Goal: Task Accomplishment & Management: Use online tool/utility

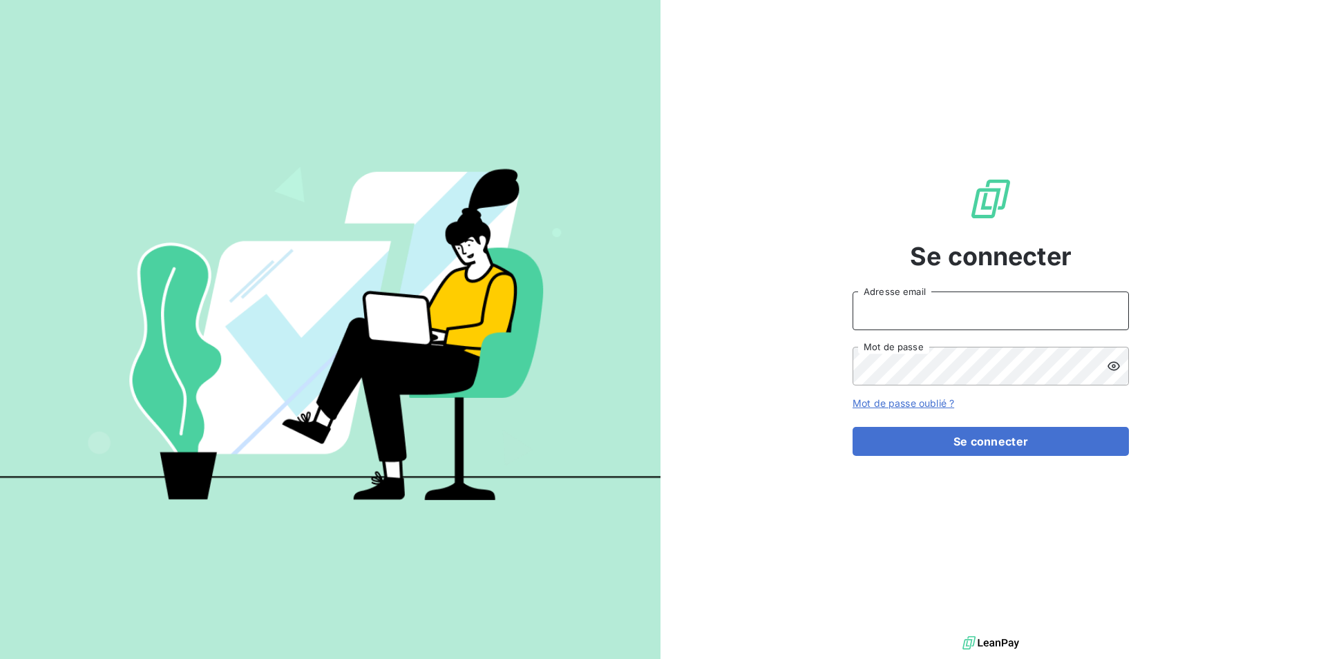
click at [903, 313] on input "Adresse email" at bounding box center [991, 311] width 276 height 39
type input "[EMAIL_ADDRESS][DOMAIN_NAME]"
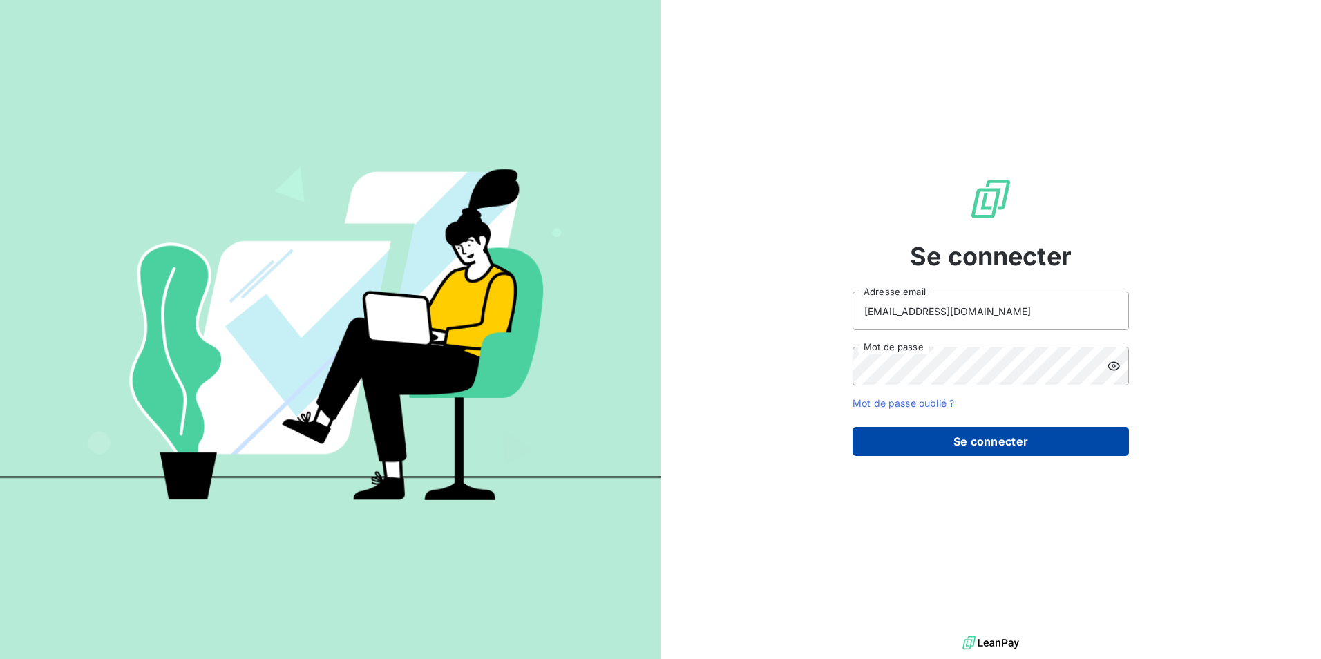
click at [998, 441] on button "Se connecter" at bounding box center [991, 441] width 276 height 29
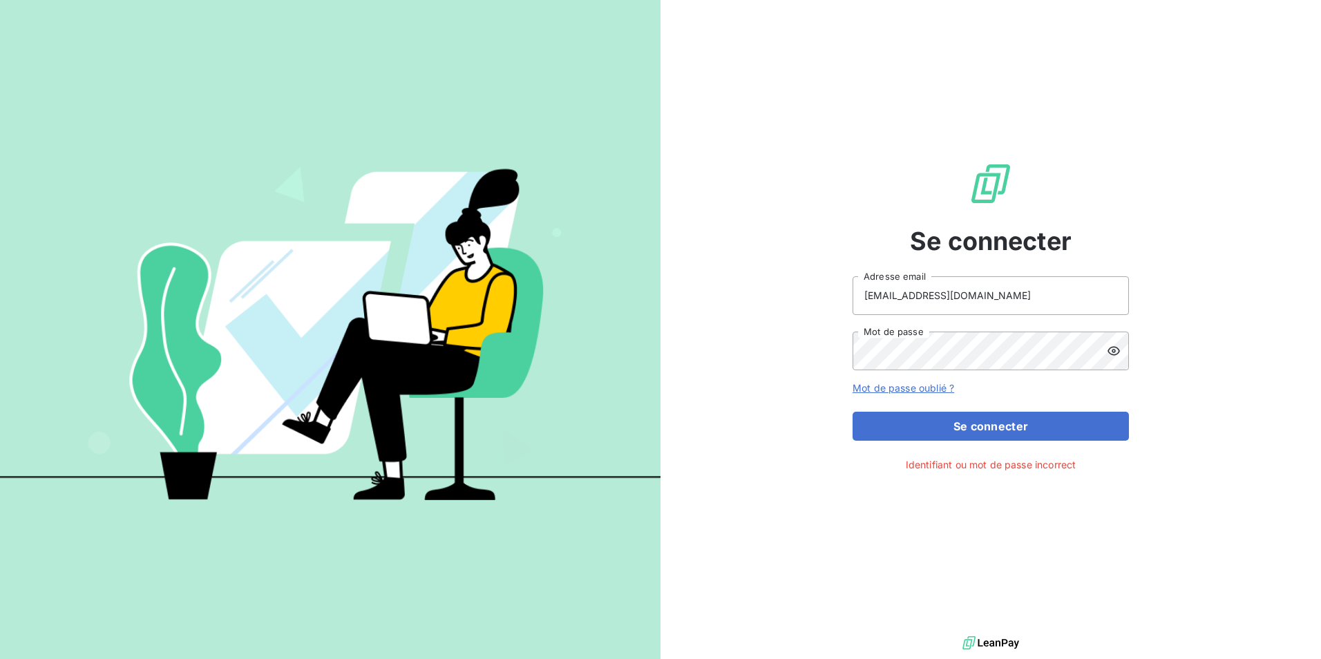
click at [1115, 349] on icon at bounding box center [1114, 351] width 14 height 14
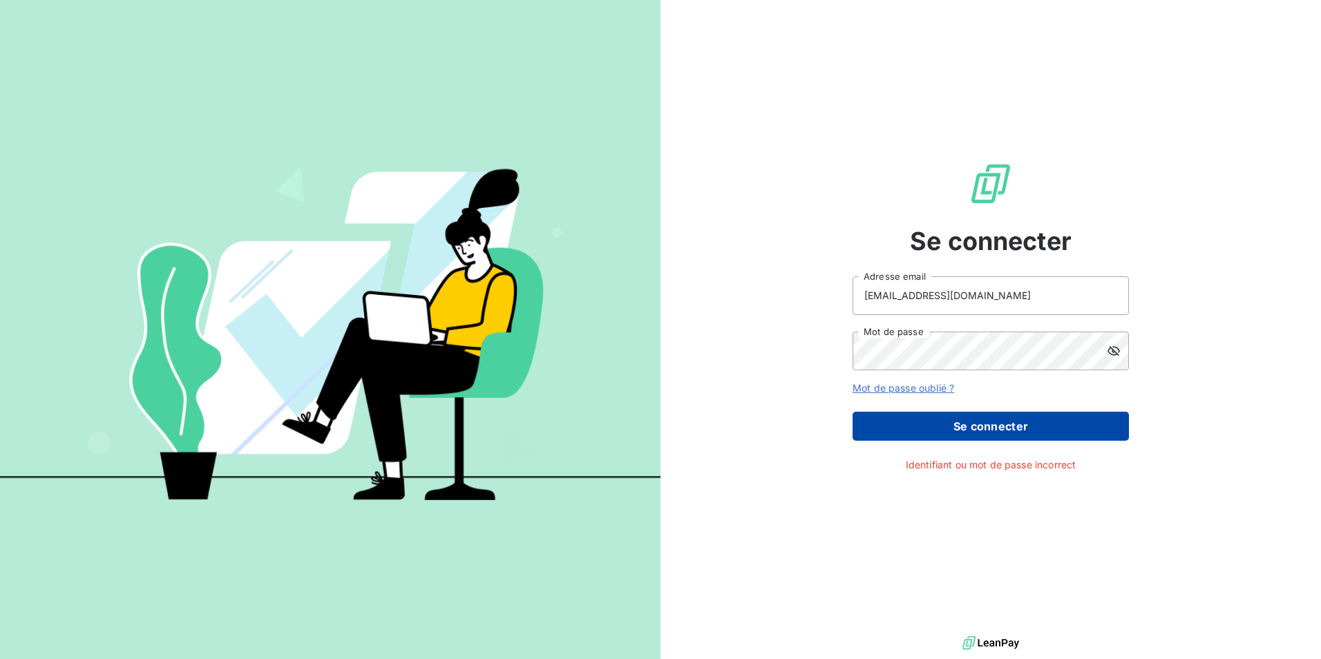
click at [1022, 424] on button "Se connecter" at bounding box center [991, 426] width 276 height 29
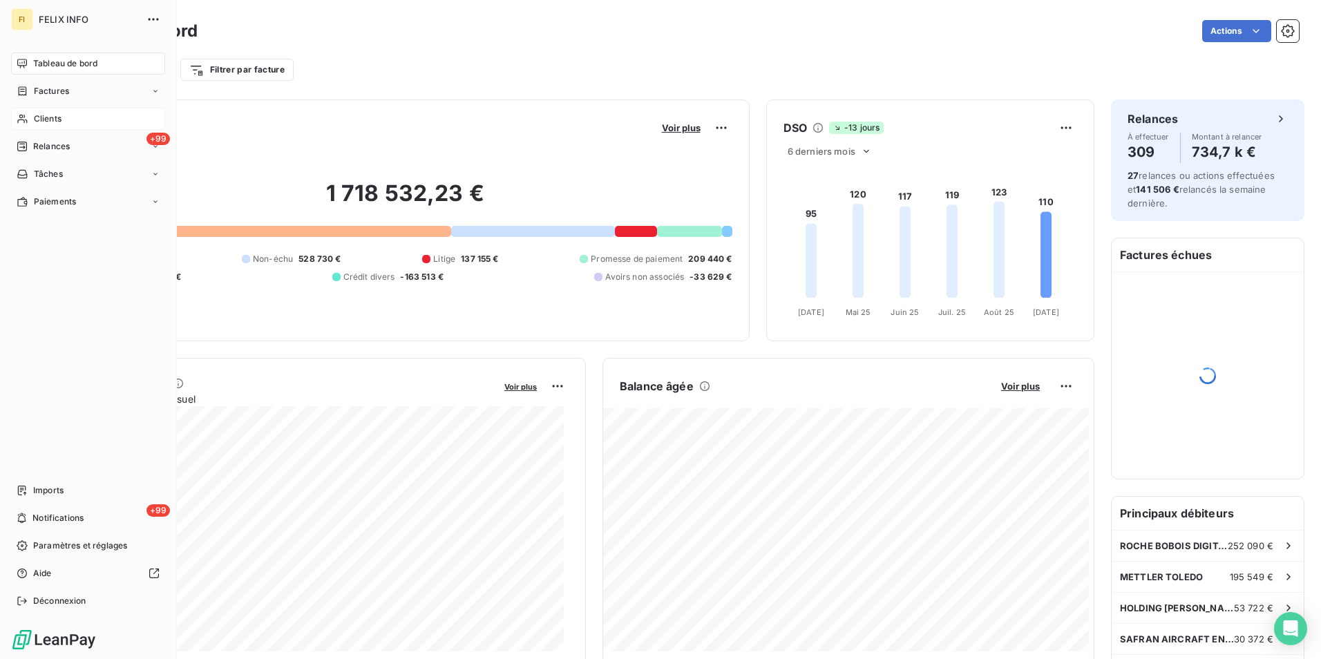
click at [26, 118] on icon at bounding box center [23, 118] width 12 height 11
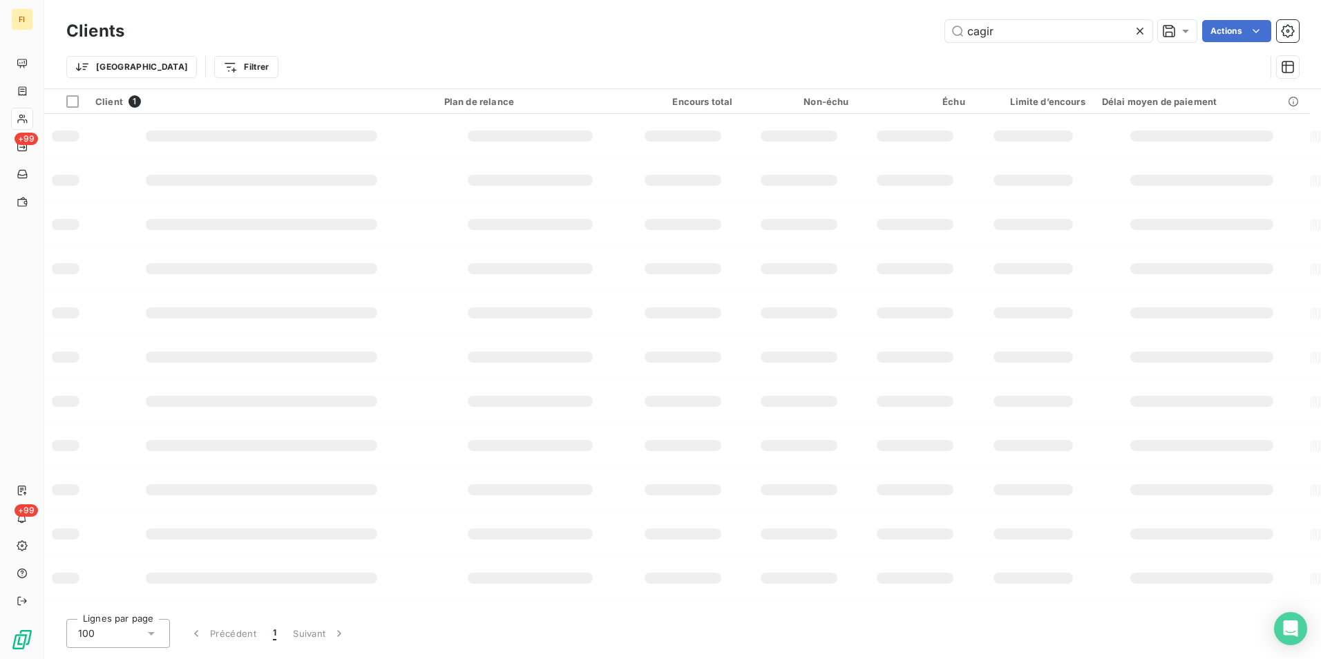
type input "cagir"
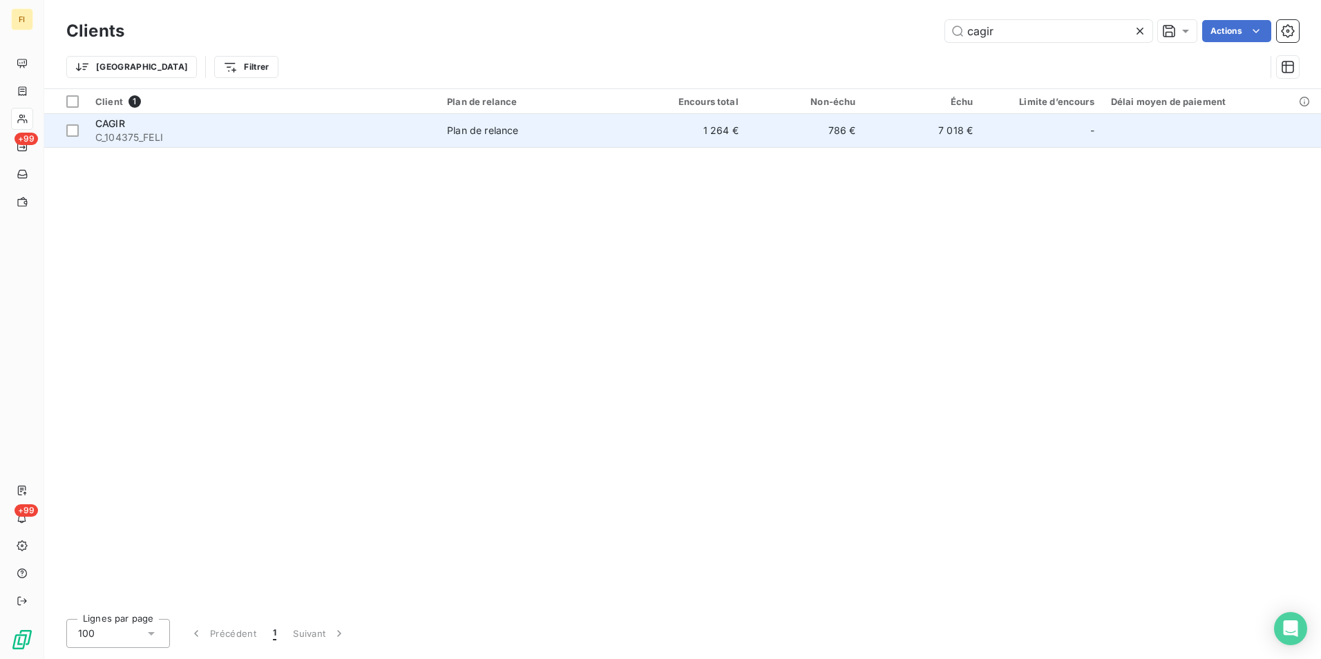
click at [741, 124] on td "1 264 €" at bounding box center [687, 130] width 117 height 33
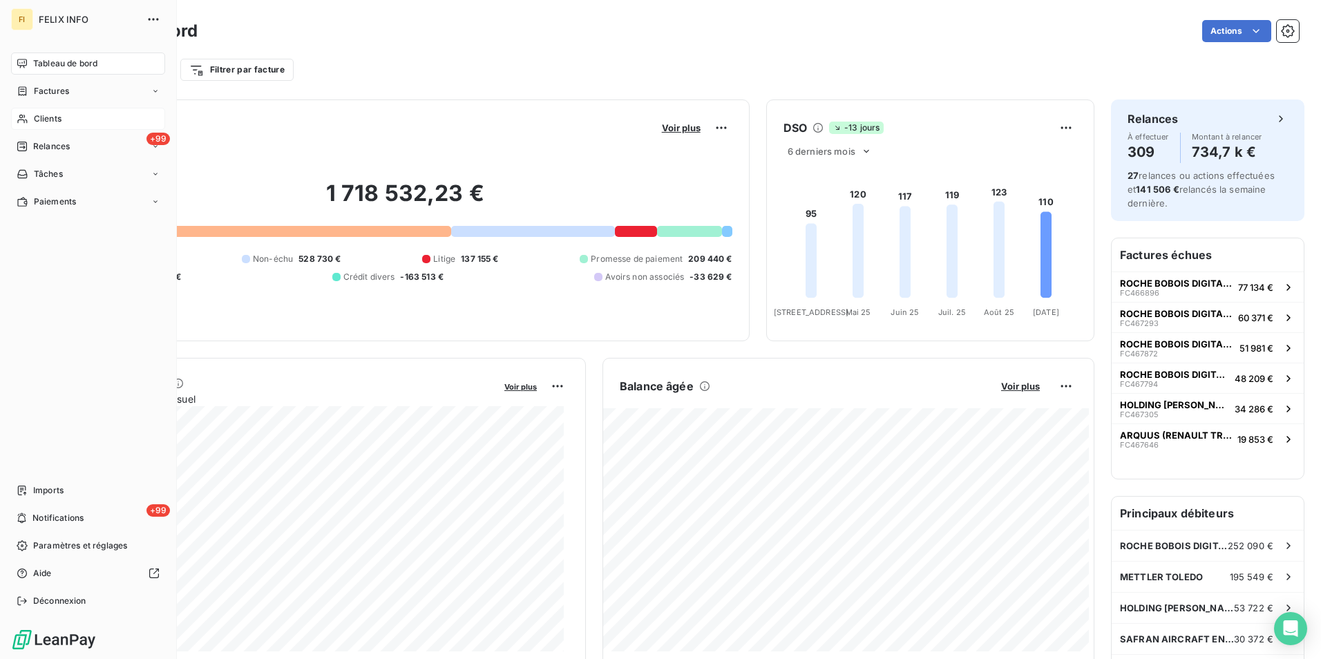
click at [52, 125] on div "Clients" at bounding box center [88, 119] width 154 height 22
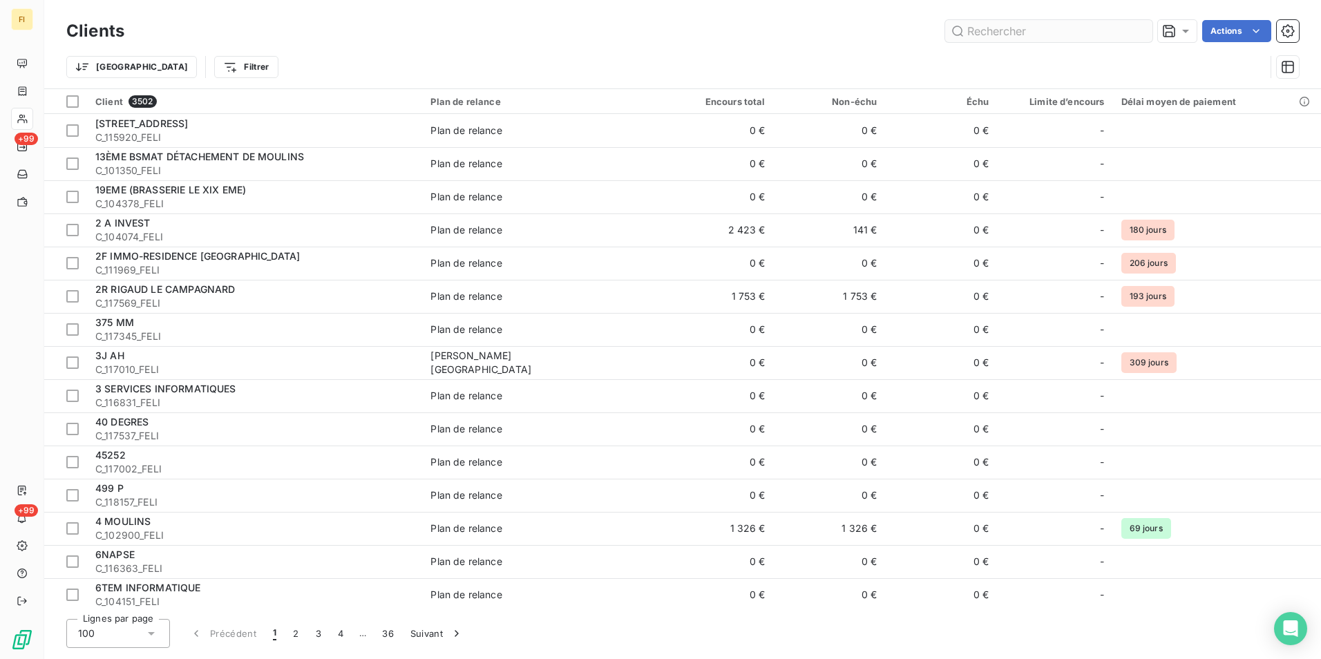
click at [1018, 37] on input "text" at bounding box center [1048, 31] width 207 height 22
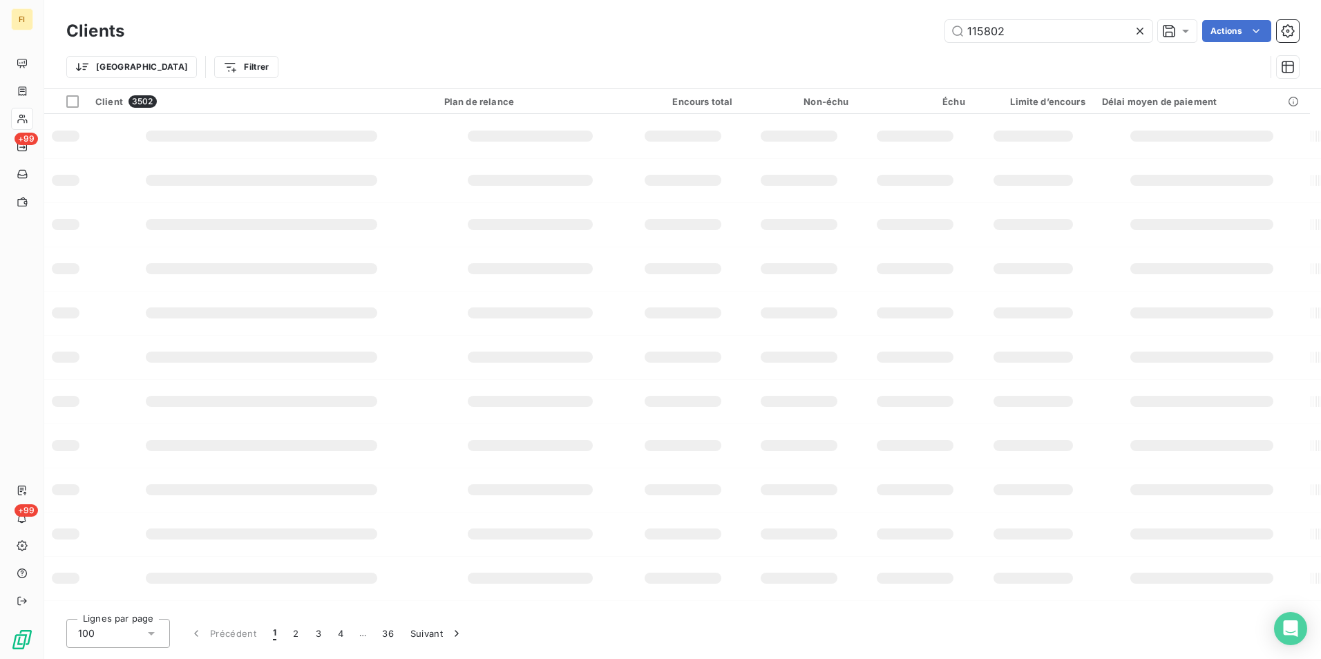
type input "115802"
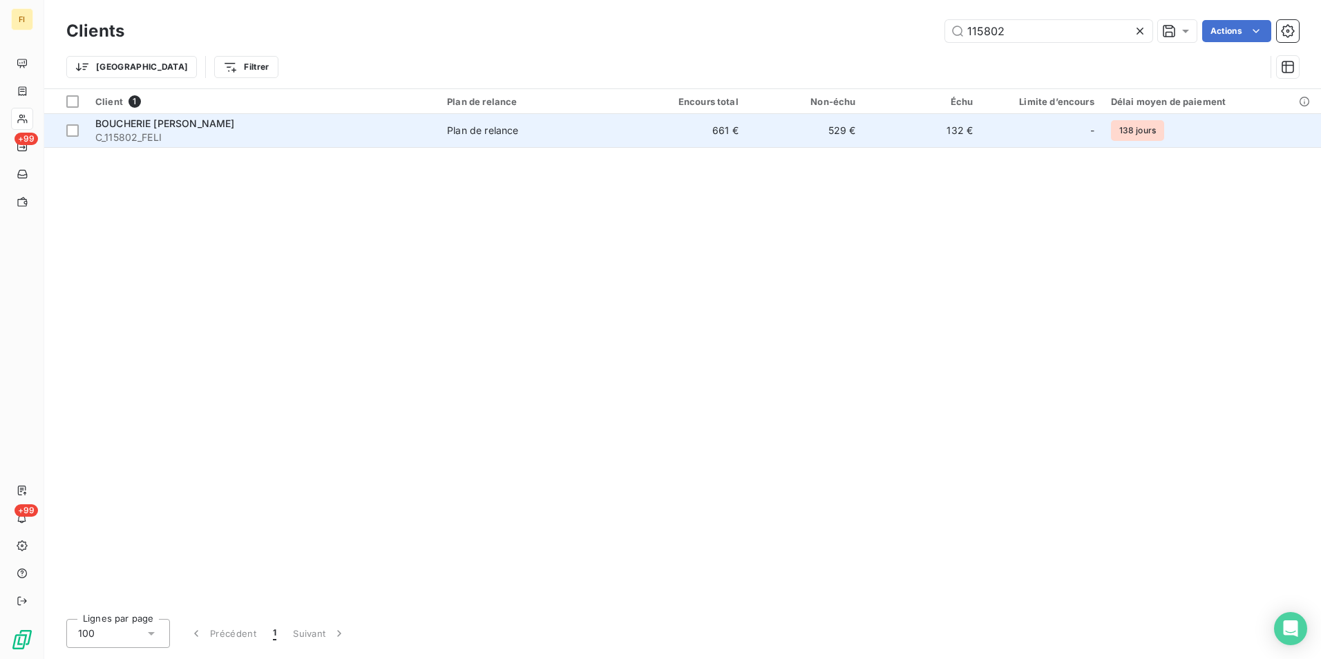
click at [917, 128] on td "132 €" at bounding box center [922, 130] width 117 height 33
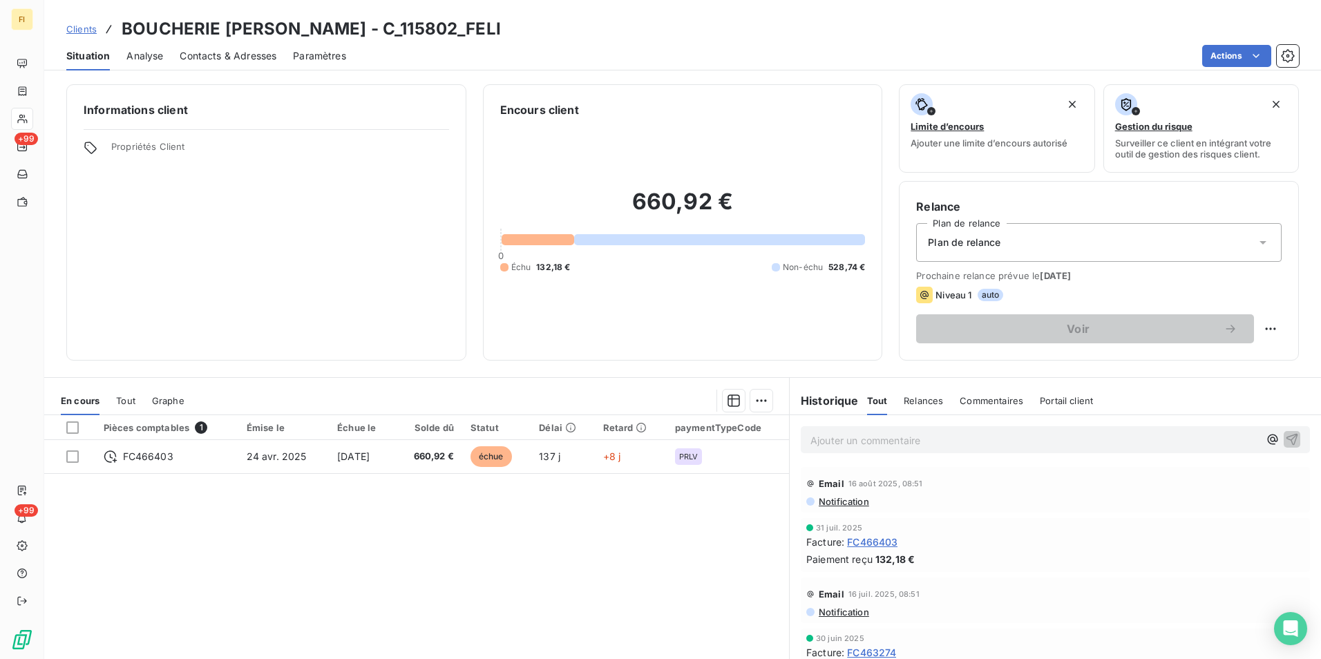
click at [240, 50] on span "Contacts & Adresses" at bounding box center [228, 56] width 97 height 14
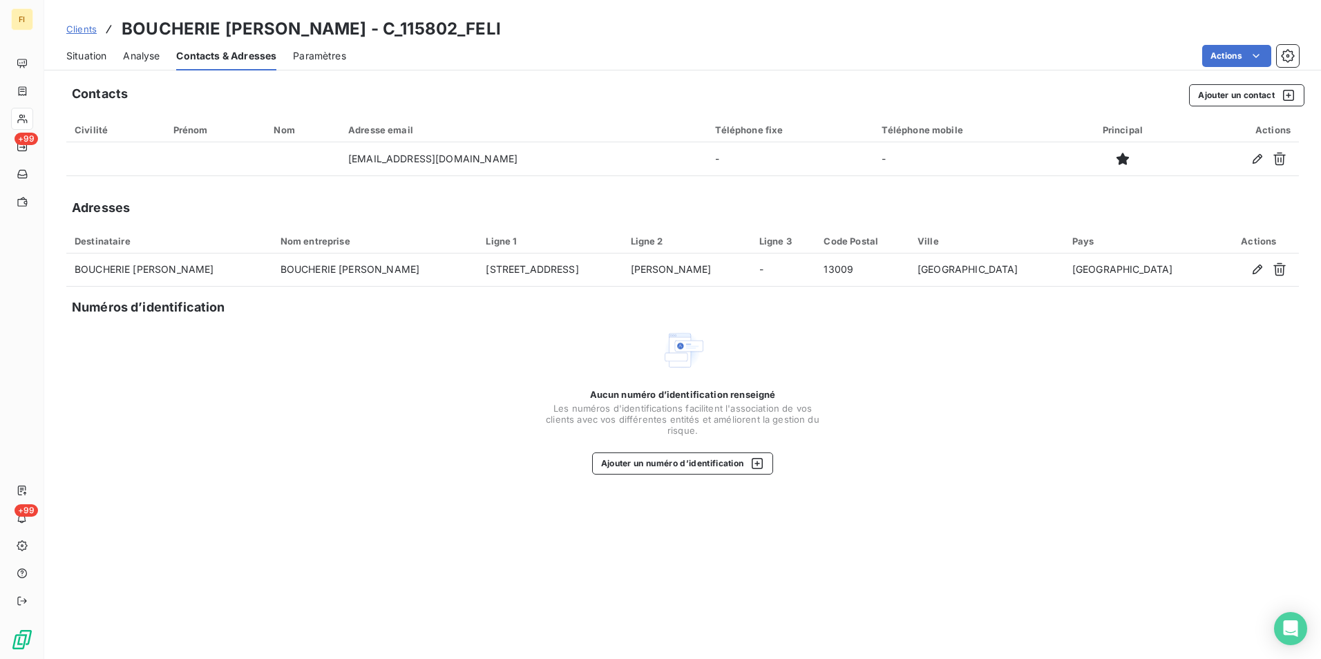
click at [82, 26] on span "Clients" at bounding box center [81, 28] width 30 height 11
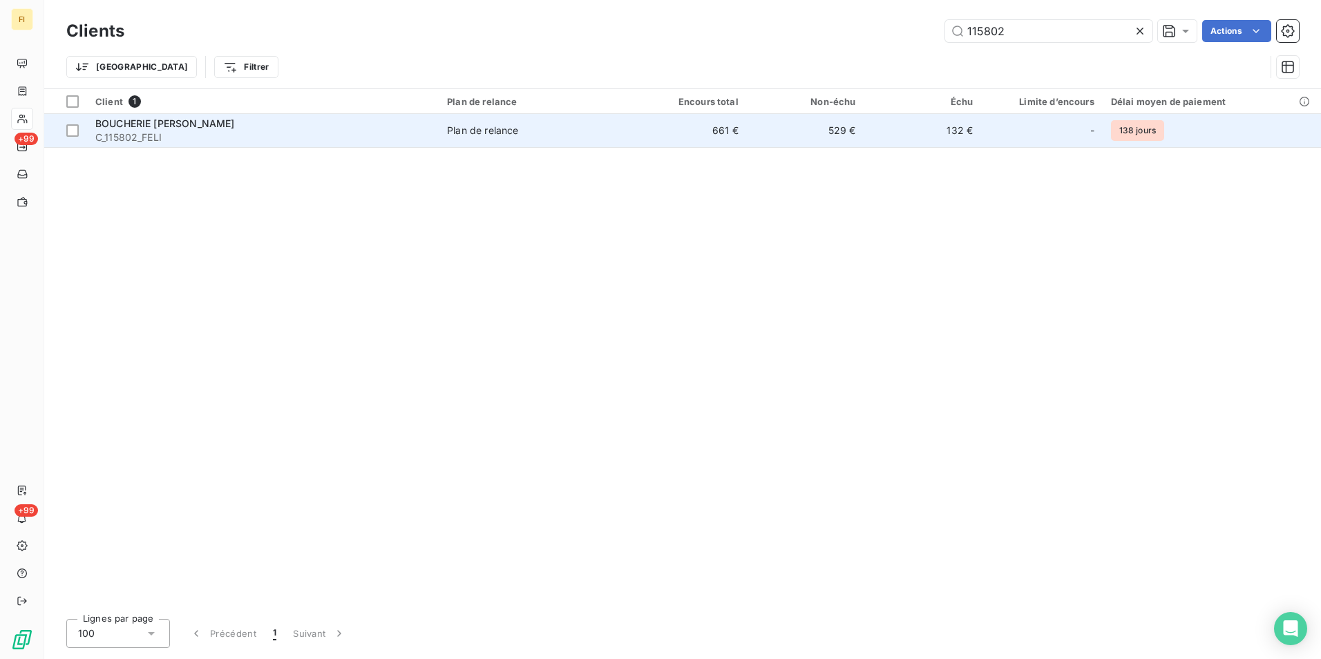
click at [204, 120] on span "BOUCHERIE [PERSON_NAME]" at bounding box center [164, 123] width 139 height 12
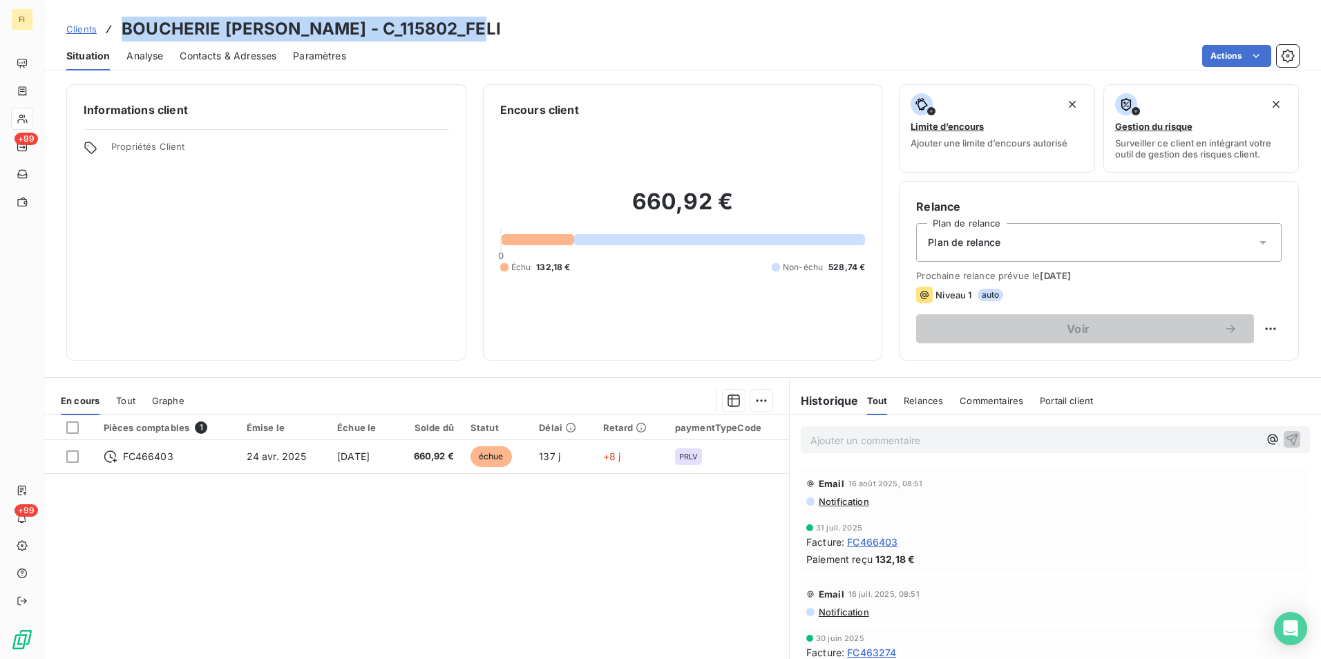
drag, startPoint x: 479, startPoint y: 30, endPoint x: 124, endPoint y: 23, distance: 355.2
click at [124, 23] on div "Clients BOUCHERIE [PERSON_NAME] - C_115802_FELI" at bounding box center [682, 29] width 1277 height 25
copy h3 "BOUCHERIE [PERSON_NAME] - C_115802_FELI"
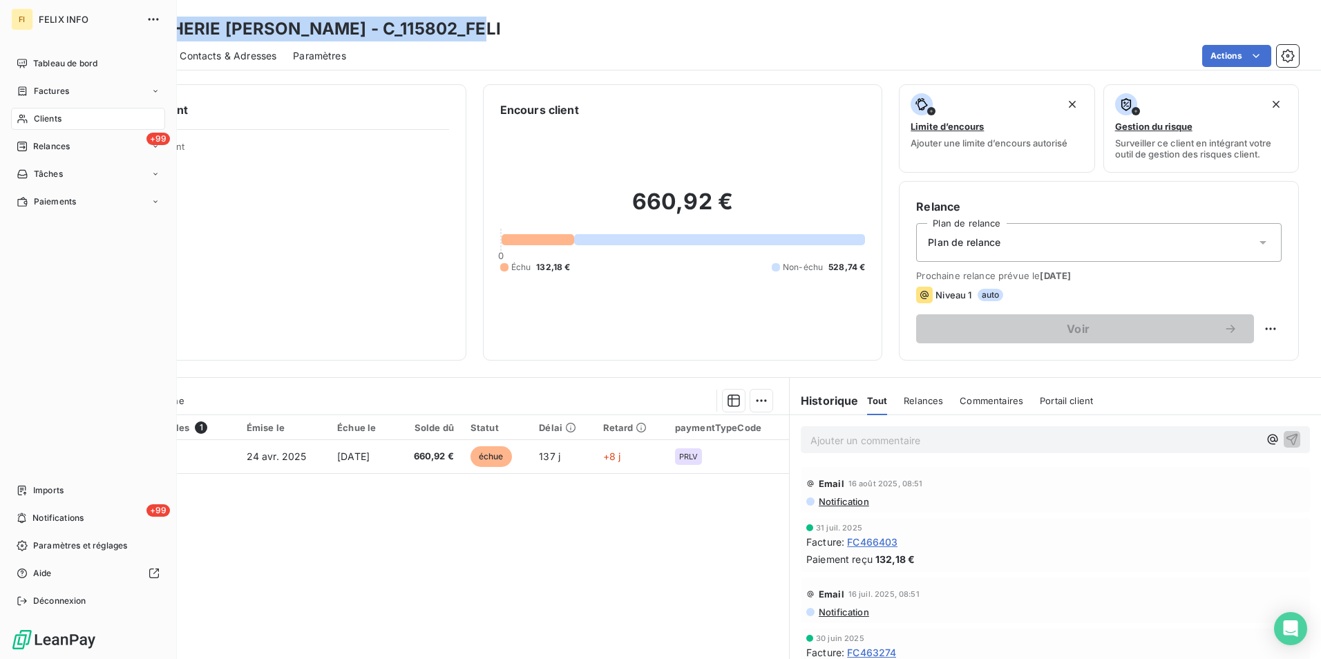
click at [29, 115] on div "Clients" at bounding box center [88, 119] width 154 height 22
